Goal: Information Seeking & Learning: Learn about a topic

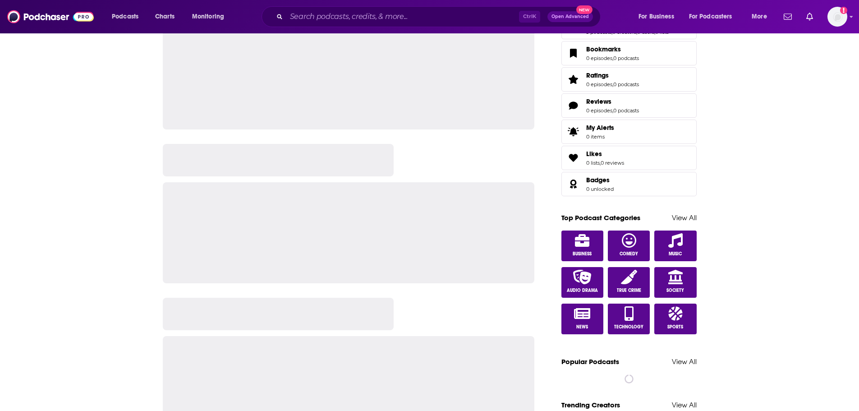
scroll to position [359, 0]
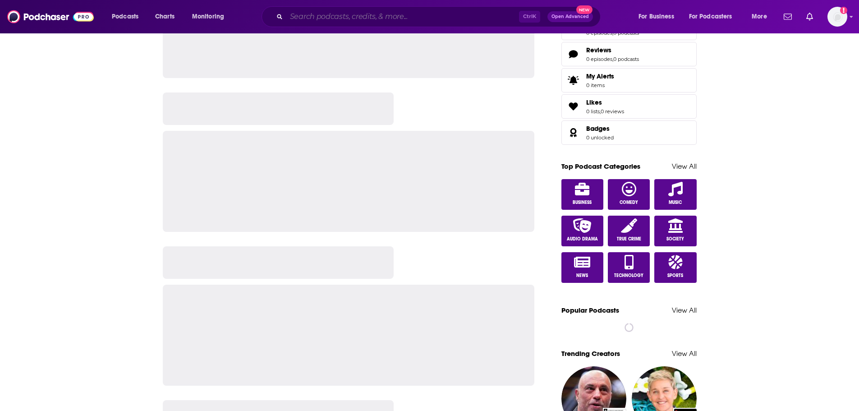
click at [402, 17] on input "Search podcasts, credits, & more..." at bounding box center [402, 16] width 233 height 14
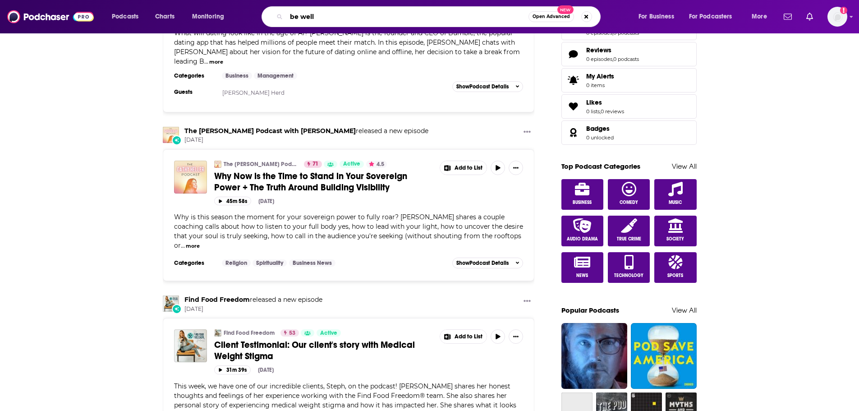
type input "be well"
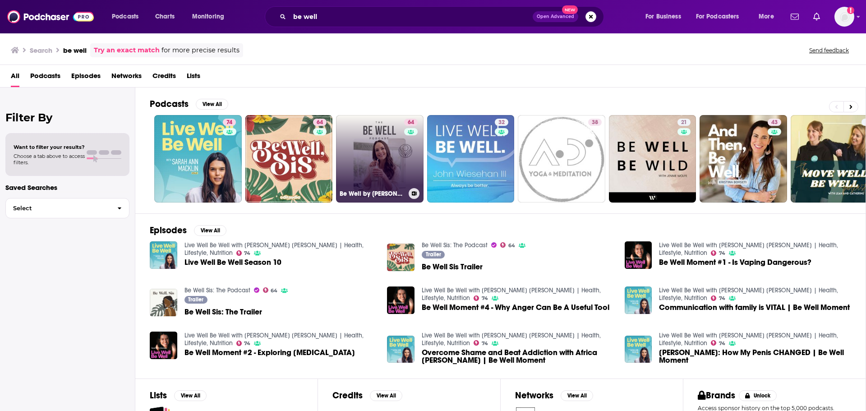
click at [369, 175] on link "64 Be Well by [PERSON_NAME]" at bounding box center [379, 158] width 87 height 87
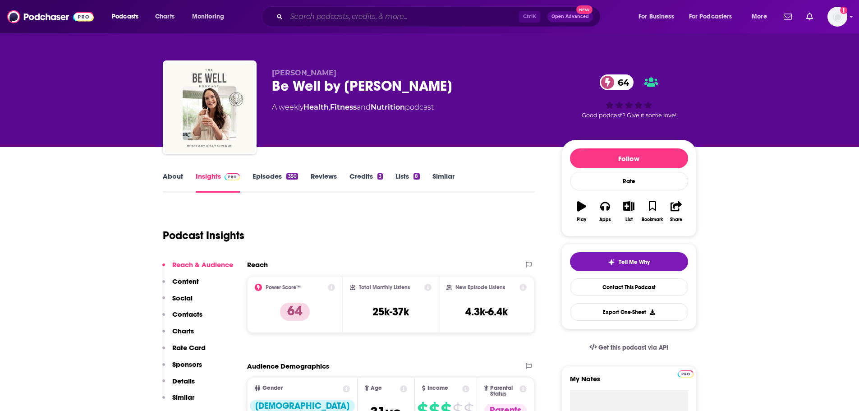
click at [391, 18] on input "Search podcasts, credits, & more..." at bounding box center [402, 16] width 233 height 14
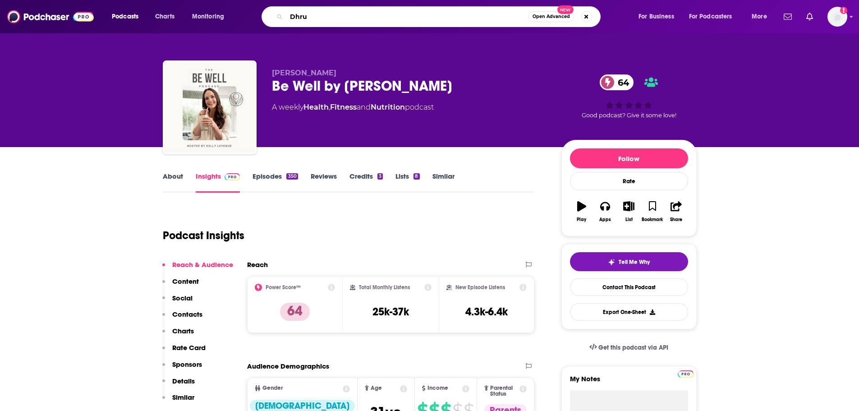
type input "Dhru"
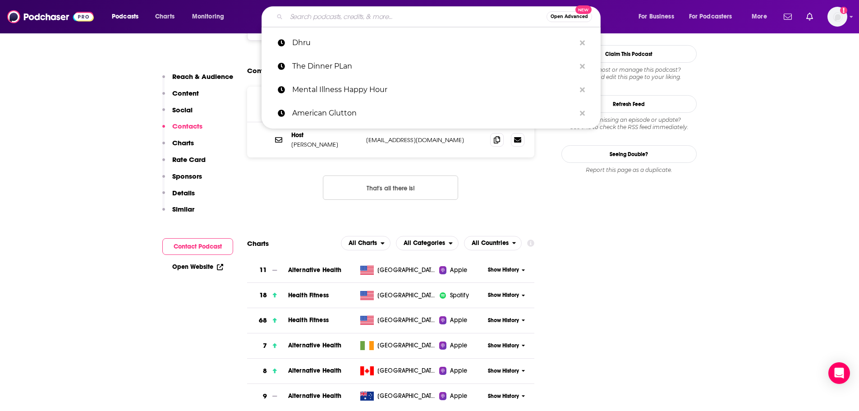
click at [317, 17] on input "Search podcasts, credits, & more..." at bounding box center [416, 16] width 260 height 14
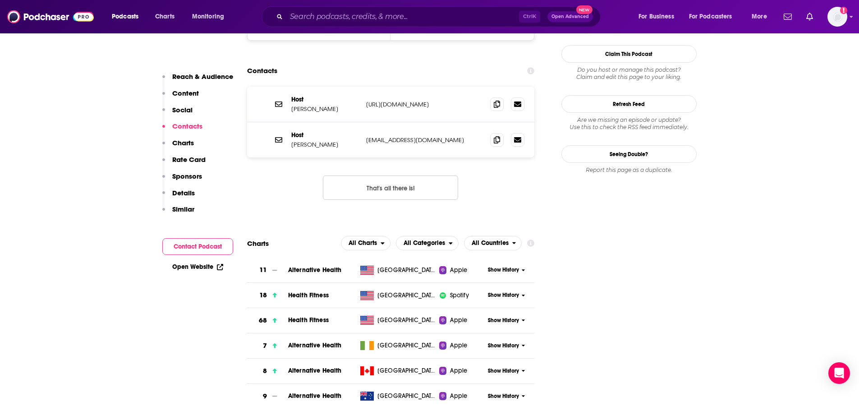
click at [286, 162] on div "Host [PERSON_NAME] [URL][DOMAIN_NAME] [URL][DOMAIN_NAME] Host [PERSON_NAME] [PE…" at bounding box center [391, 151] width 288 height 128
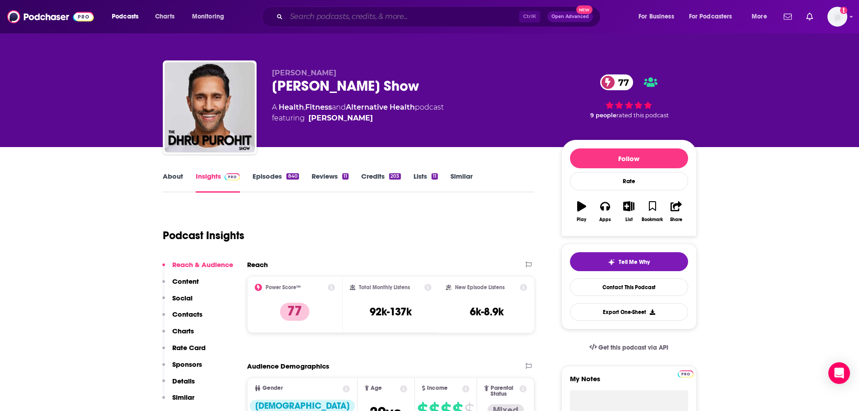
click at [326, 18] on input "Search podcasts, credits, & more..." at bounding box center [402, 16] width 233 height 14
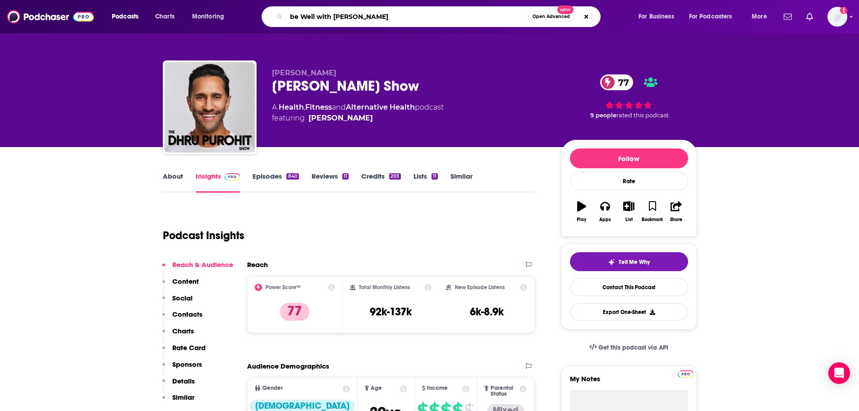
type input "be Well with [PERSON_NAME]"
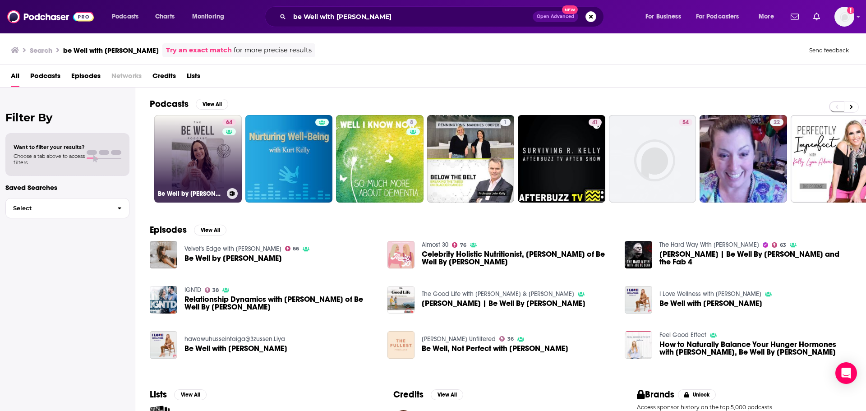
click at [205, 168] on link "64 Be Well by [PERSON_NAME]" at bounding box center [197, 158] width 87 height 87
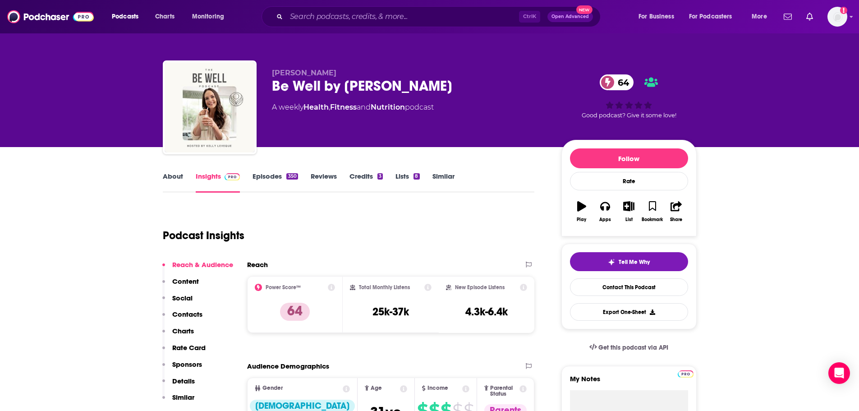
scroll to position [35, 0]
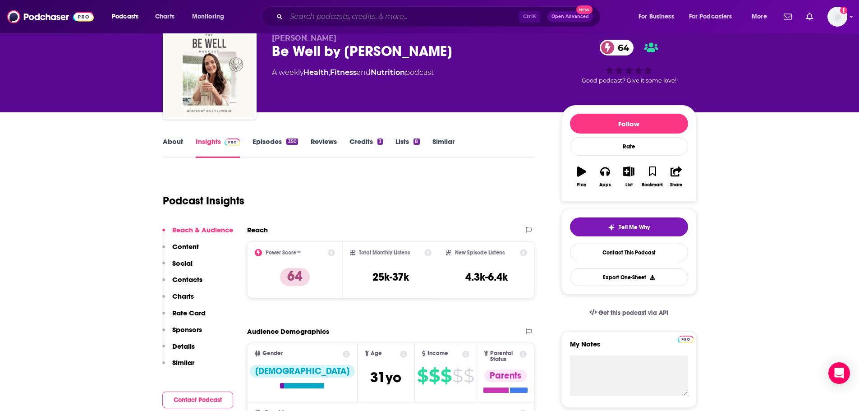
click at [342, 23] on input "Search podcasts, credits, & more..." at bounding box center [402, 16] width 233 height 14
click at [338, 12] on input "Search podcasts, credits, & more..." at bounding box center [402, 16] width 233 height 14
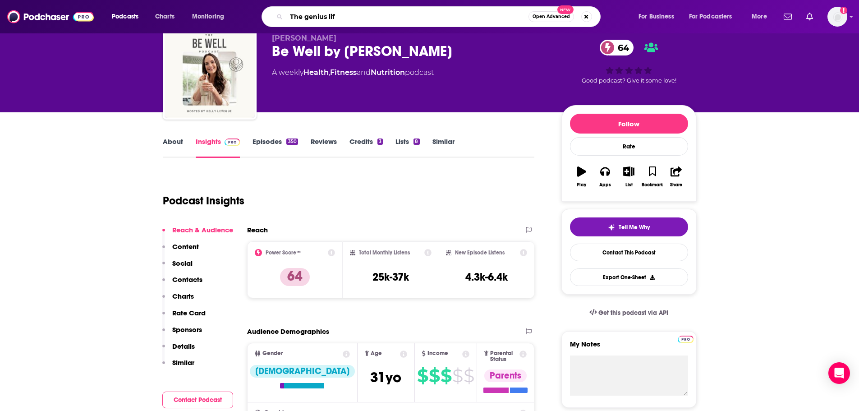
type input "The genius life"
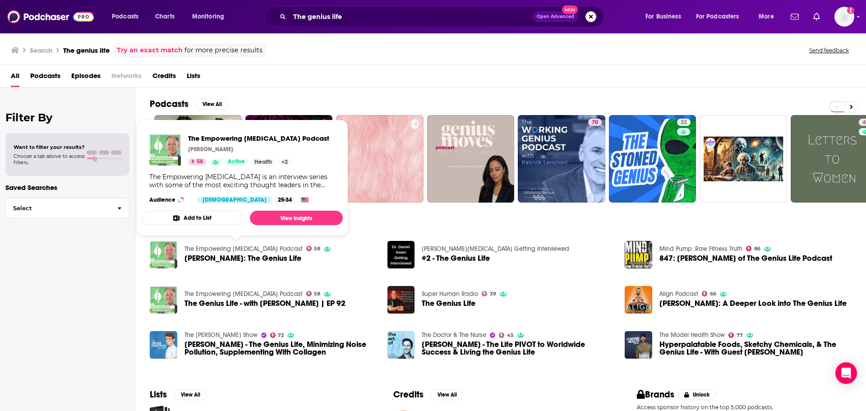
click at [253, 99] on div "Podcasts View All" at bounding box center [508, 106] width 716 height 17
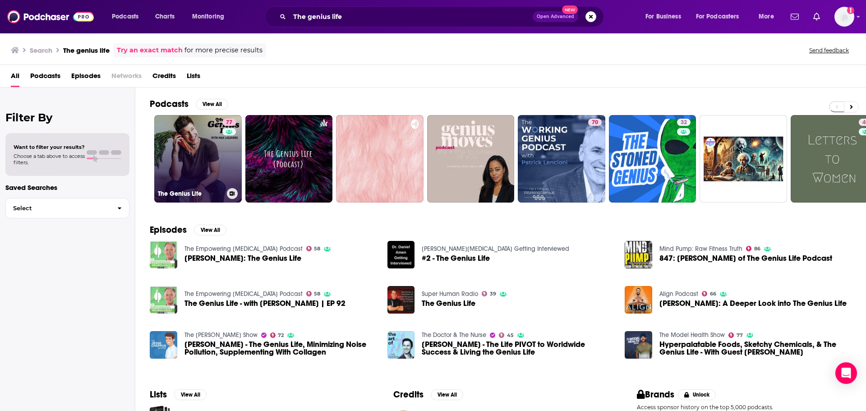
click at [198, 155] on link "77 The Genius Life" at bounding box center [197, 158] width 87 height 87
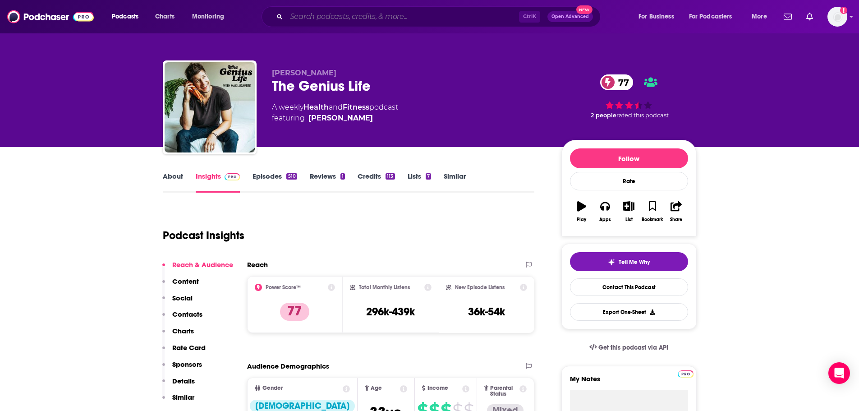
click at [371, 22] on input "Search podcasts, credits, & more..." at bounding box center [402, 16] width 233 height 14
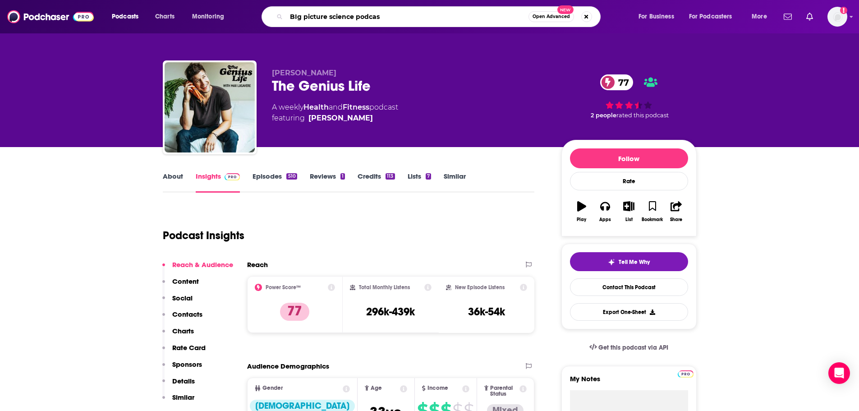
type input "BIg picture science podcast"
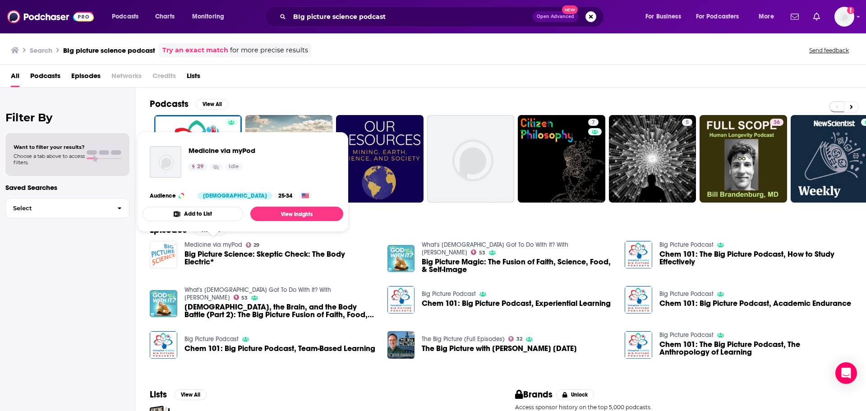
click at [167, 250] on img "Big Picture Science: Skeptic Check: The Body Electric*" at bounding box center [164, 255] width 28 height 28
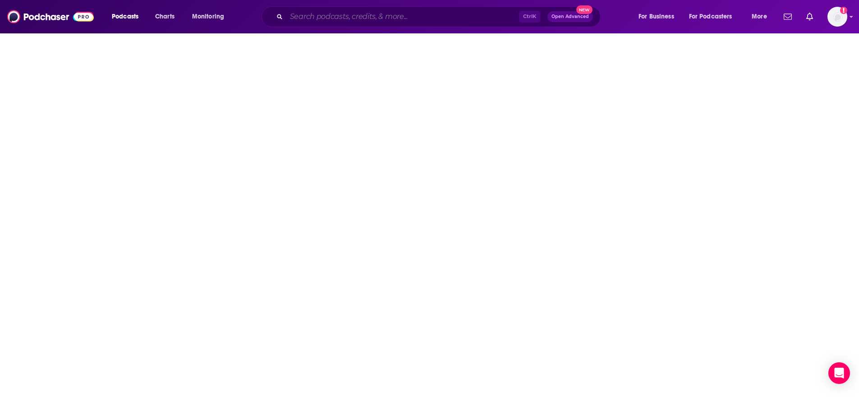
click at [312, 17] on input "Search podcasts, credits, & more..." at bounding box center [402, 16] width 233 height 14
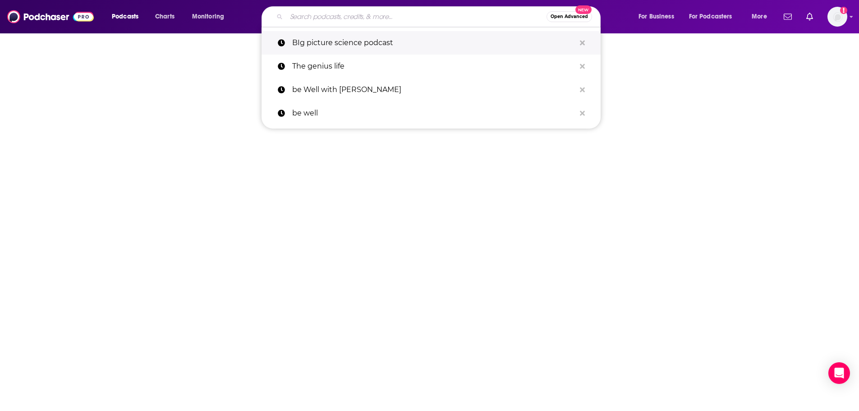
click at [344, 43] on p "BIg picture science podcast" at bounding box center [433, 42] width 283 height 23
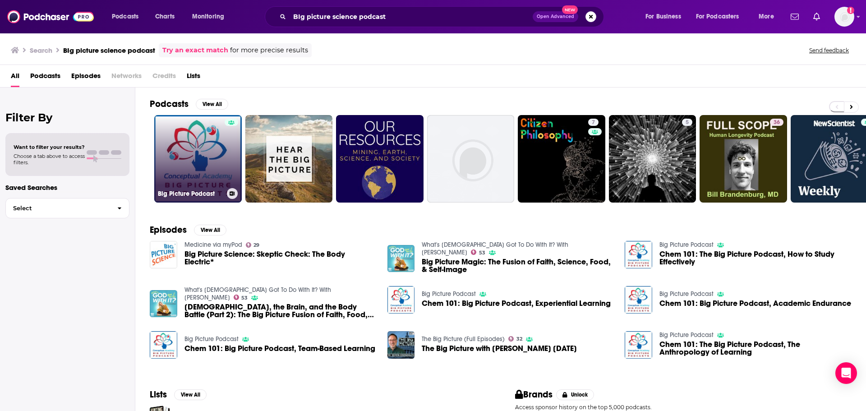
click at [189, 176] on link "Big Picture Podcast" at bounding box center [197, 158] width 87 height 87
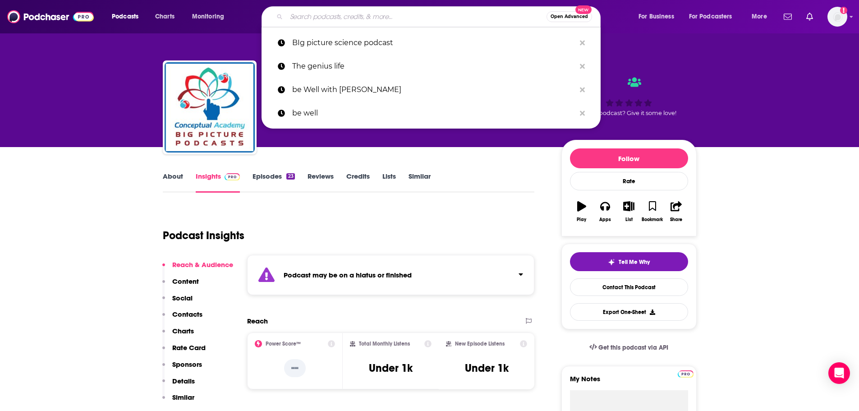
click at [314, 18] on input "Search podcasts, credits, & more..." at bounding box center [416, 16] width 260 height 14
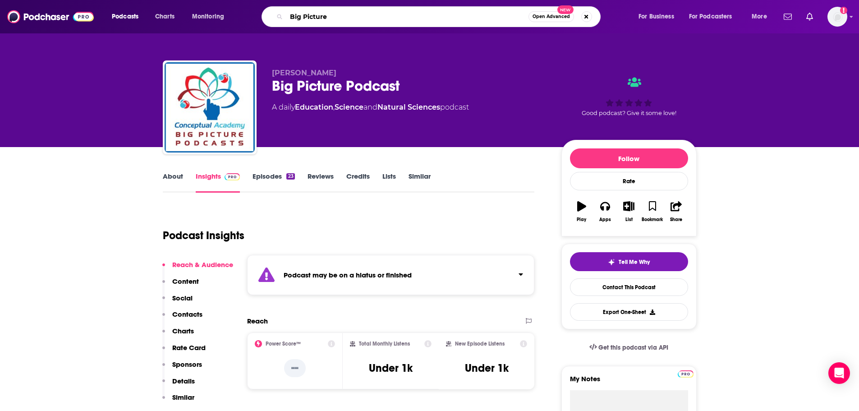
type input "Big Picture"
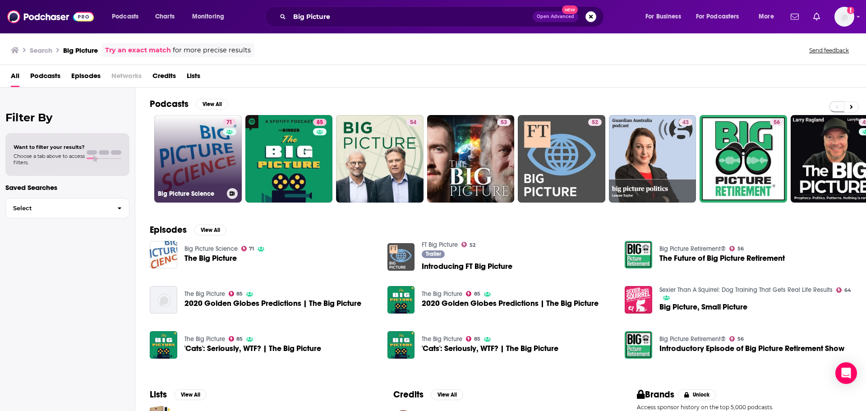
click at [206, 169] on link "71 Big Picture Science" at bounding box center [197, 158] width 87 height 87
